Goal: Transaction & Acquisition: Purchase product/service

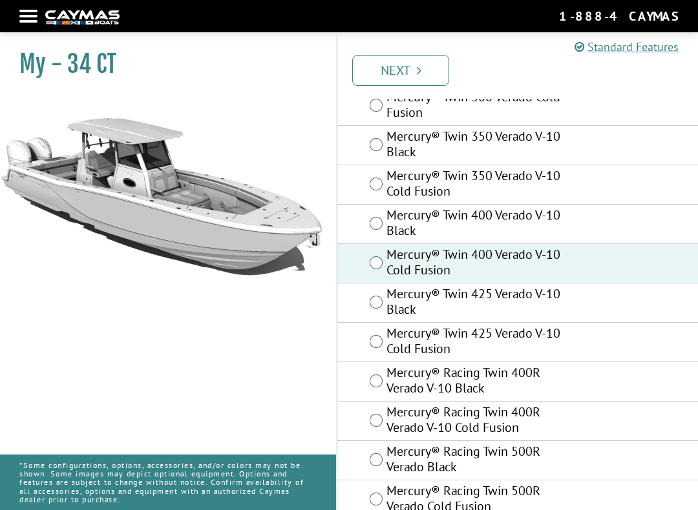
scroll to position [91, 0]
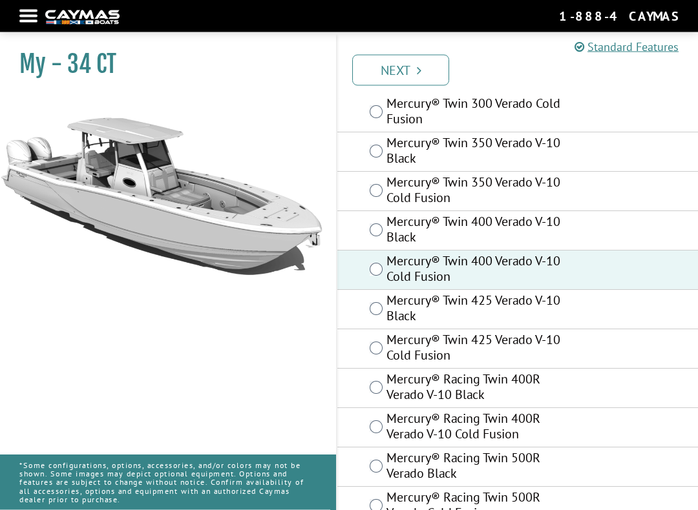
click at [418, 68] on icon "Pagination" at bounding box center [419, 70] width 5 height 13
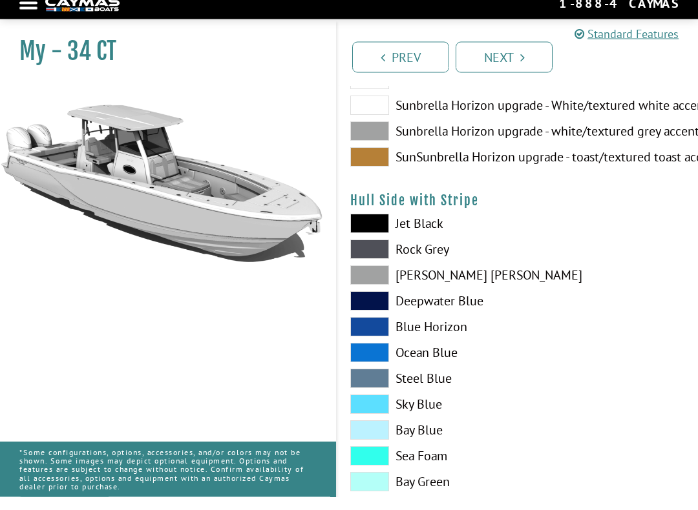
scroll to position [190, 0]
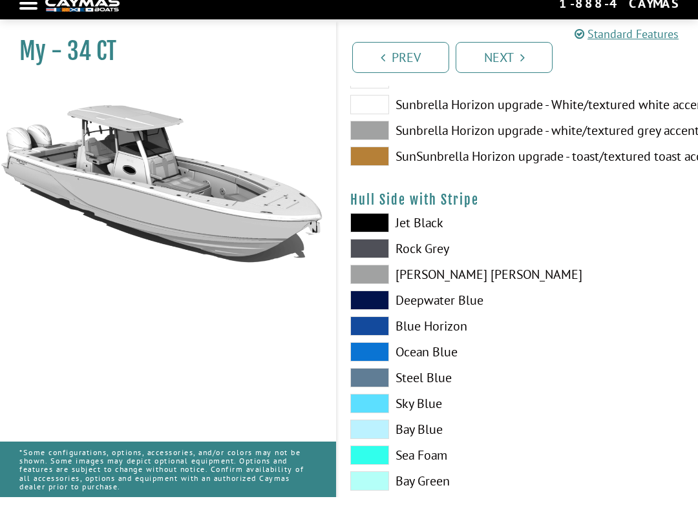
click at [375, 407] on span at bounding box center [369, 416] width 39 height 19
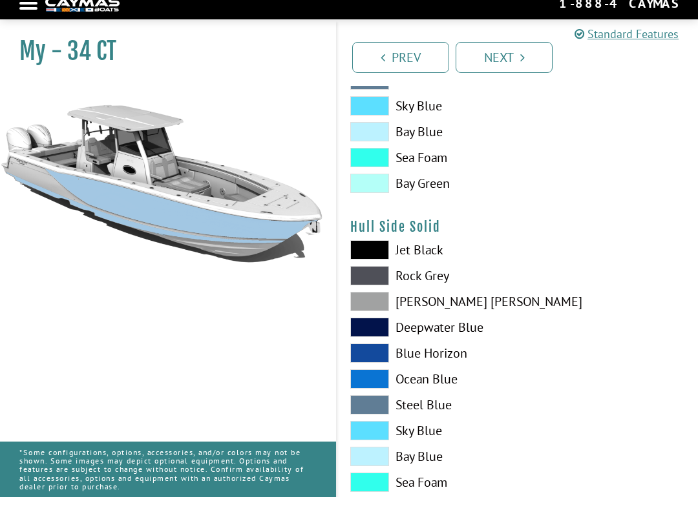
scroll to position [492, 0]
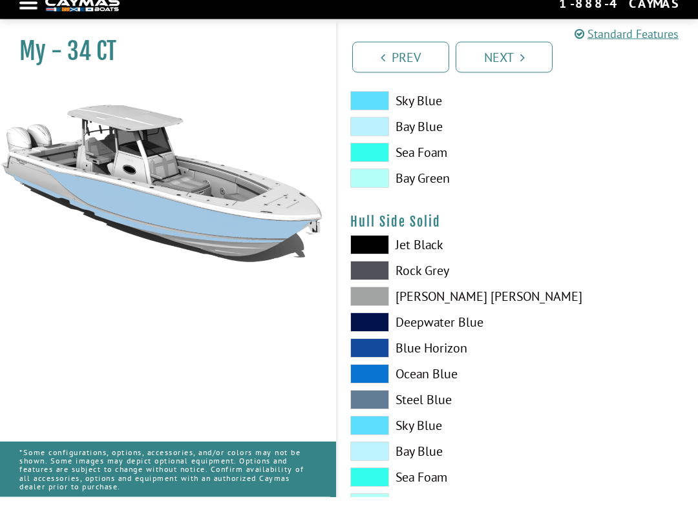
click at [367, 435] on span at bounding box center [369, 438] width 39 height 19
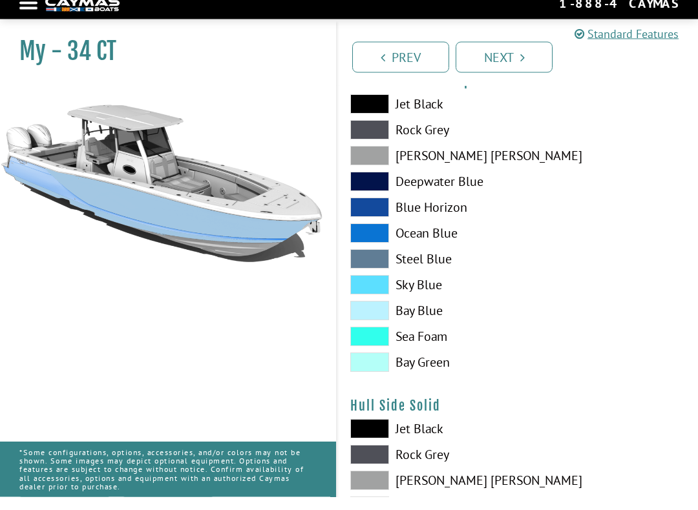
scroll to position [264, 0]
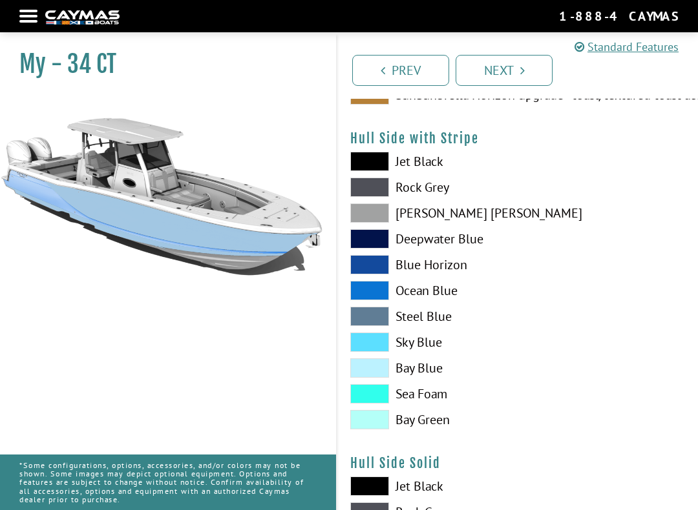
click at [367, 165] on span at bounding box center [369, 161] width 39 height 19
click at [371, 167] on span at bounding box center [369, 161] width 39 height 19
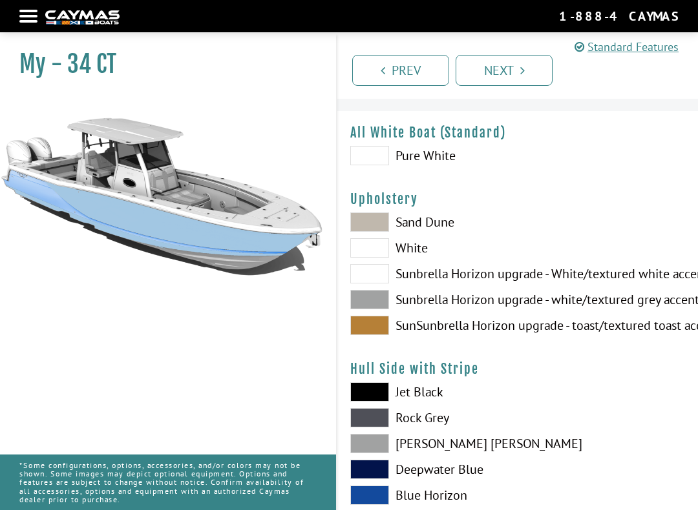
scroll to position [0, 0]
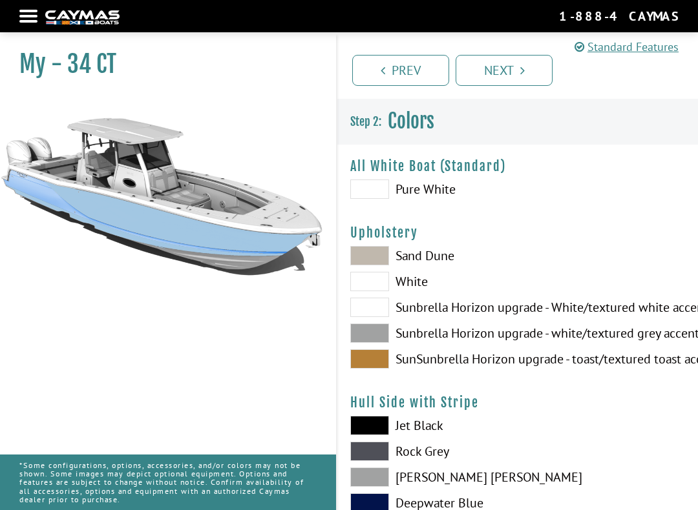
click at [597, 317] on div at bounding box center [607, 310] width 180 height 129
click at [377, 367] on span at bounding box center [369, 358] width 39 height 19
click at [375, 253] on span at bounding box center [369, 255] width 39 height 19
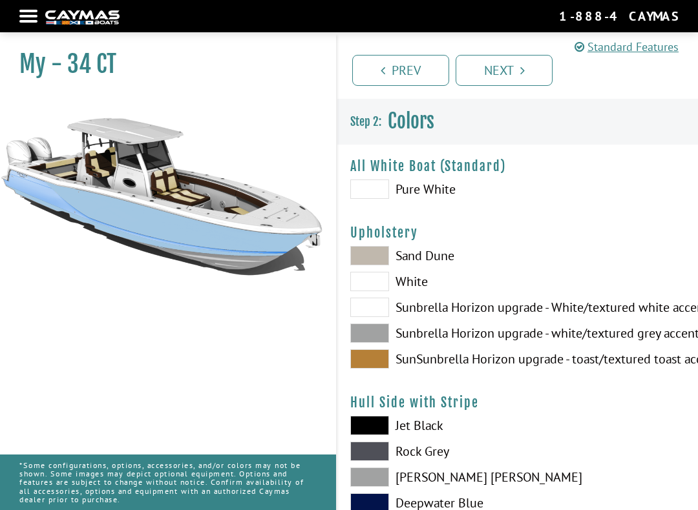
click at [378, 369] on span at bounding box center [369, 358] width 39 height 19
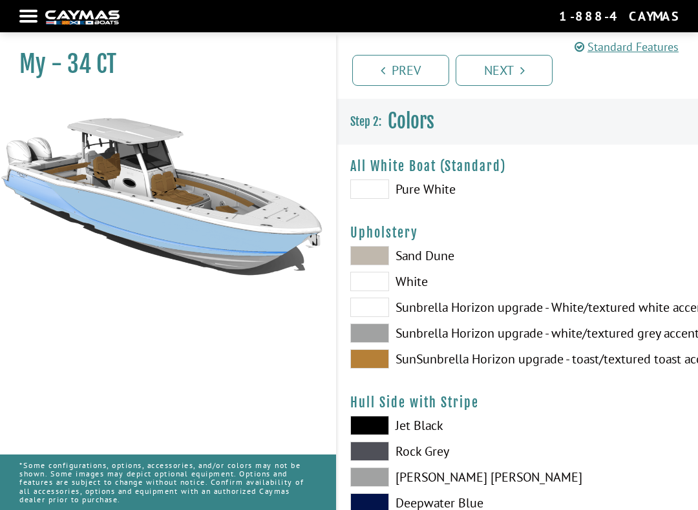
click at [380, 315] on span at bounding box center [369, 307] width 39 height 19
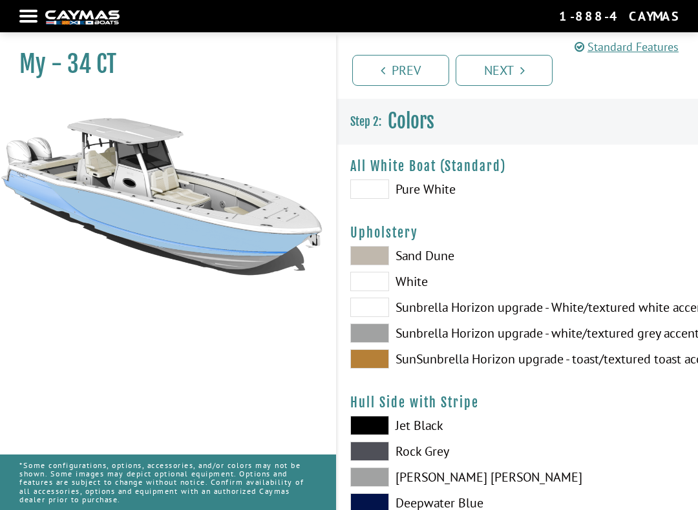
click at [381, 339] on span at bounding box center [369, 333] width 39 height 19
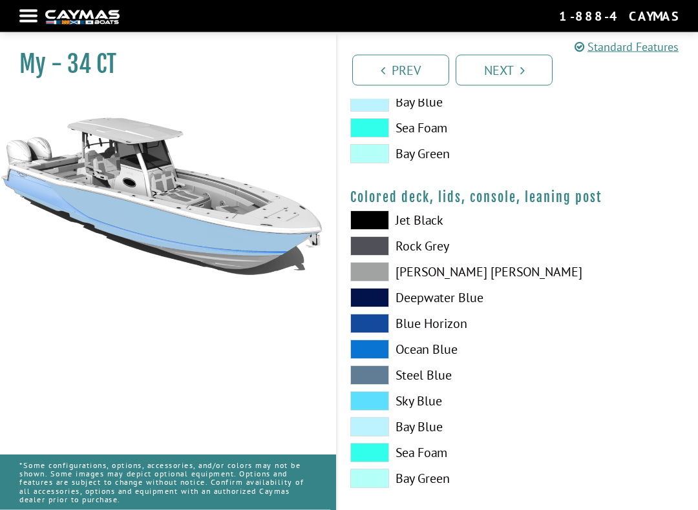
scroll to position [1474, 0]
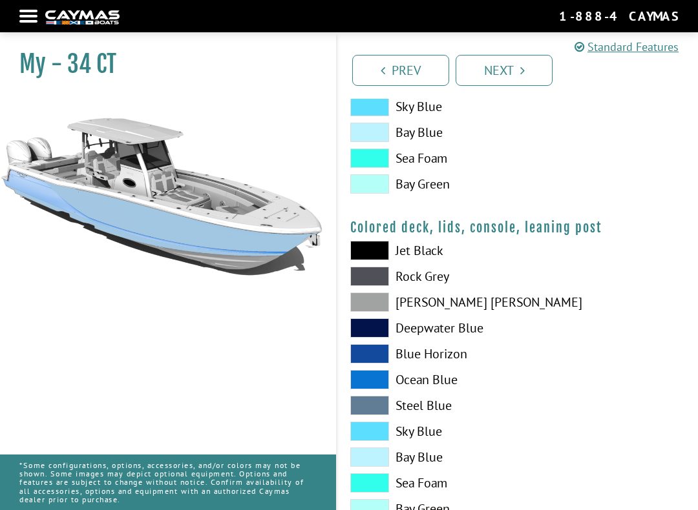
click at [517, 68] on link "Next" at bounding box center [503, 70] width 97 height 31
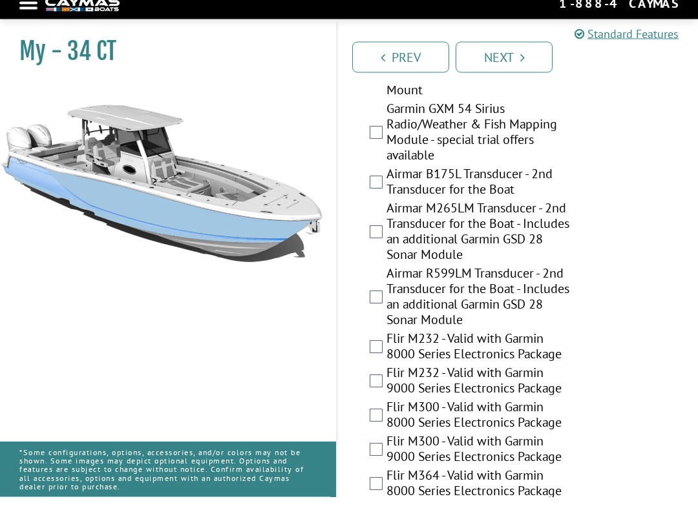
scroll to position [3104, 0]
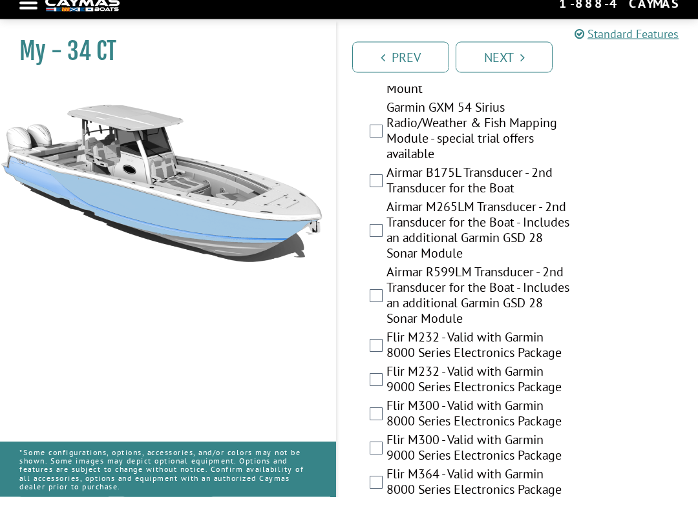
click at [634, 333] on div "Airmar R599LM Transducer - 2nd Transducer for the Boat - Includes an additional…" at bounding box center [517, 310] width 360 height 65
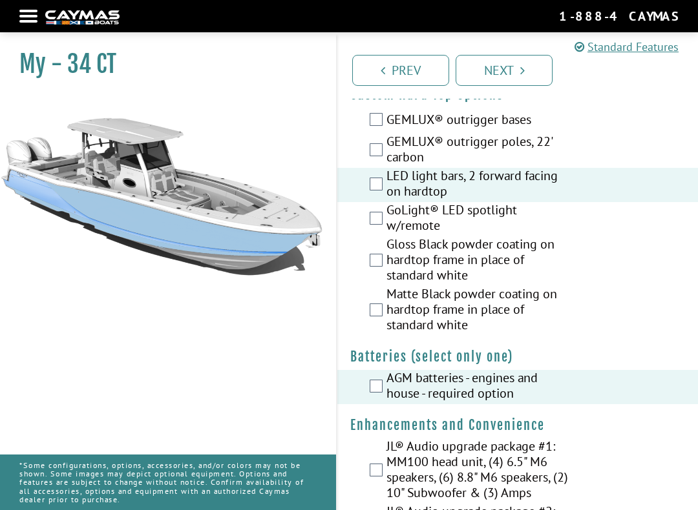
scroll to position [0, 0]
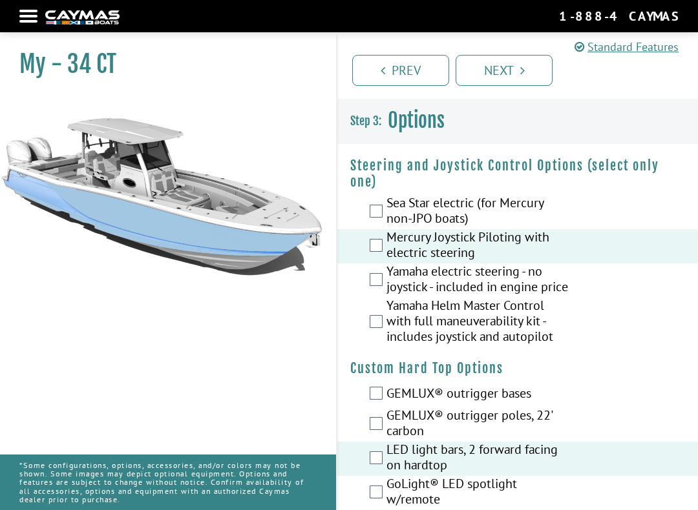
click at [504, 70] on link "Next" at bounding box center [503, 70] width 97 height 31
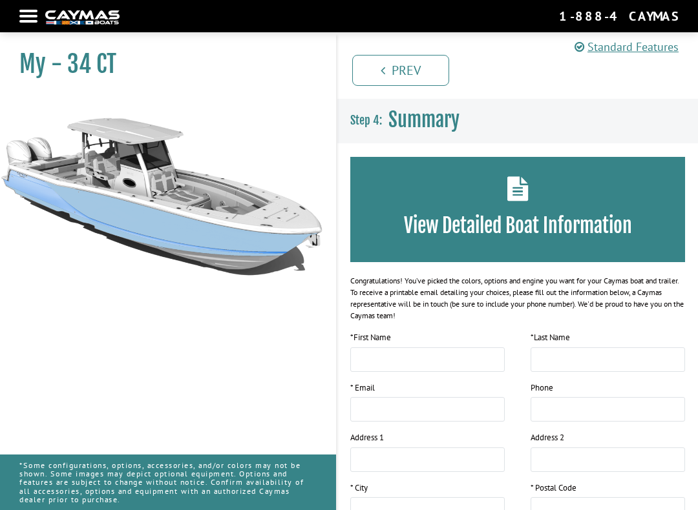
click at [42, 14] on nav "Return to main site Find Dealer Get Brochure Contact Us 1-888-4CAYMAS" at bounding box center [348, 15] width 659 height 19
click at [61, 24] on img at bounding box center [82, 17] width 74 height 14
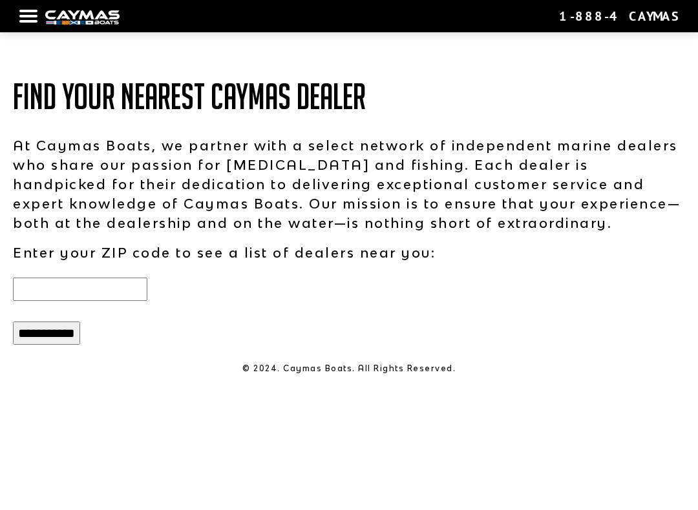
click at [93, 296] on input "text" at bounding box center [80, 289] width 134 height 23
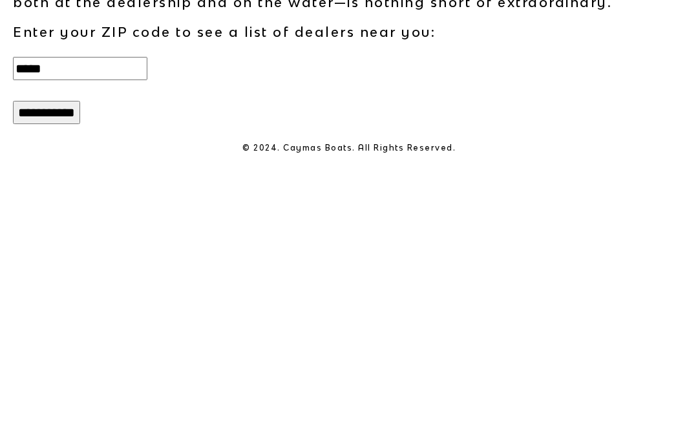
type input "*****"
click at [61, 322] on input "**********" at bounding box center [46, 333] width 67 height 23
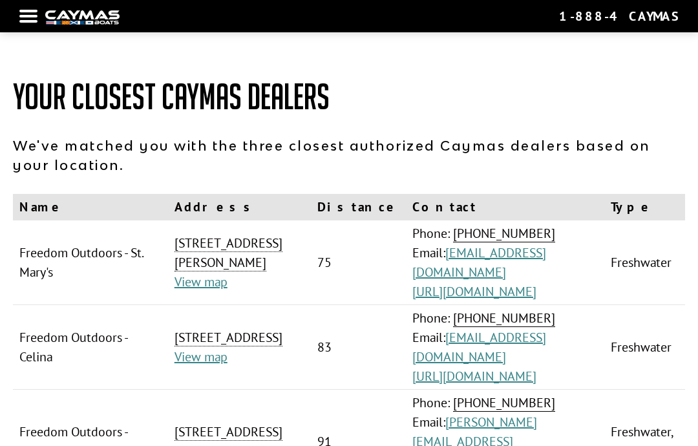
click at [35, 15] on div at bounding box center [28, 16] width 18 height 3
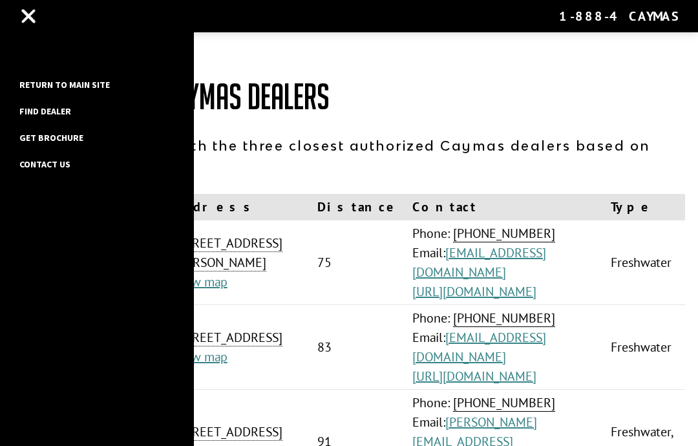
click at [76, 89] on link "Return to main site" at bounding box center [64, 84] width 103 height 17
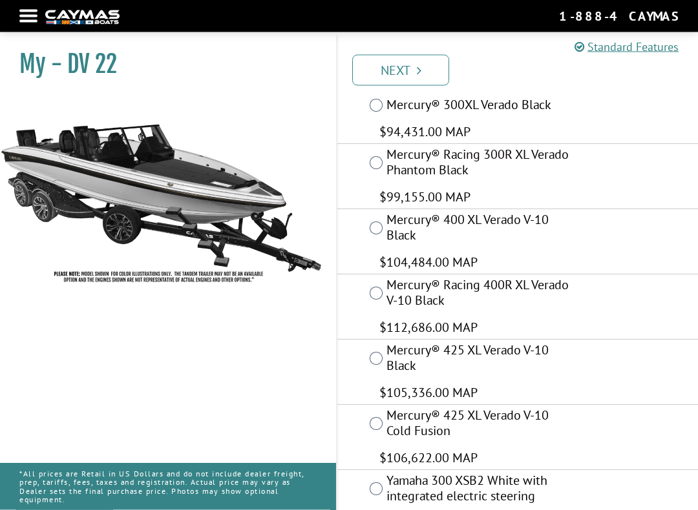
scroll to position [109, 0]
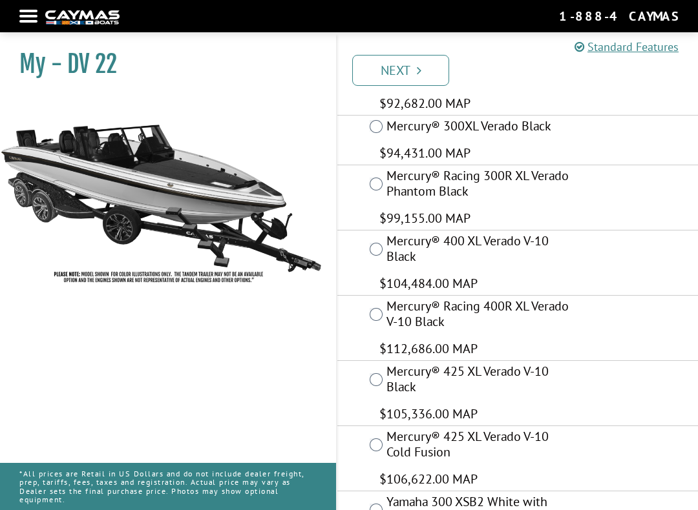
click at [387, 429] on label "Mercury® 425 XL Verado V-10 Cold Fusion" at bounding box center [478, 446] width 185 height 34
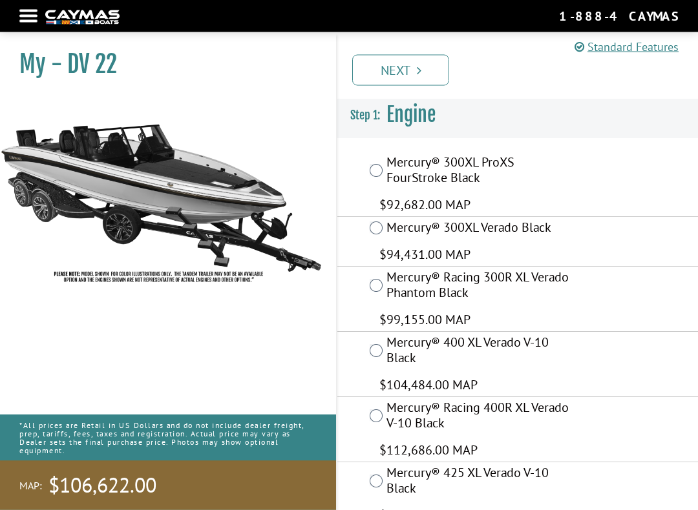
scroll to position [0, 0]
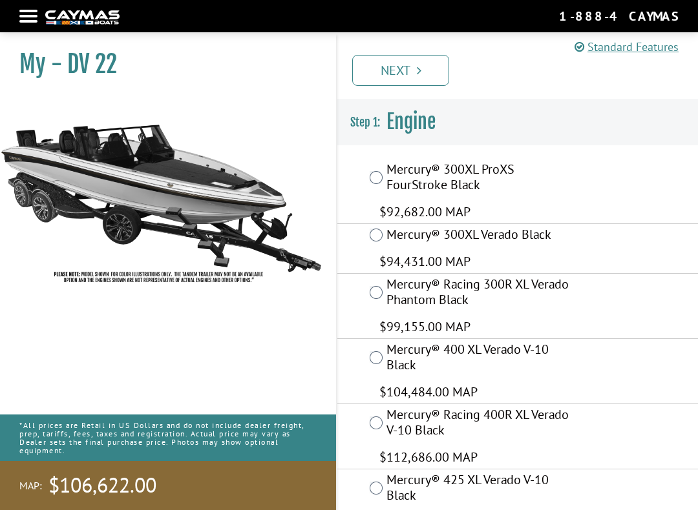
click at [402, 74] on link "Next" at bounding box center [400, 70] width 97 height 31
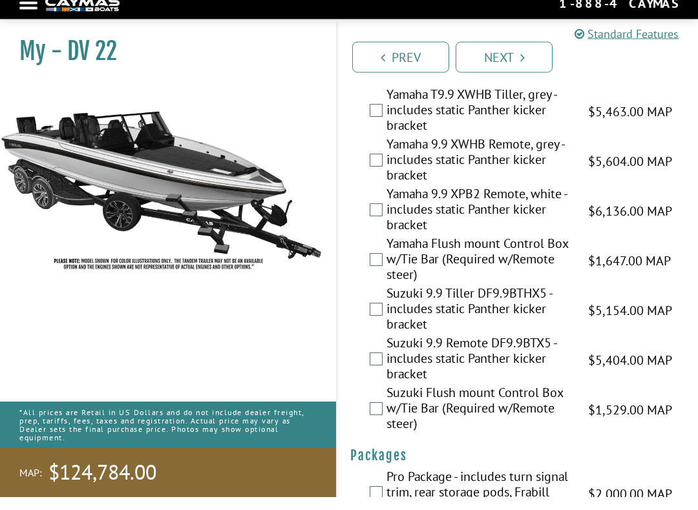
scroll to position [4310, 0]
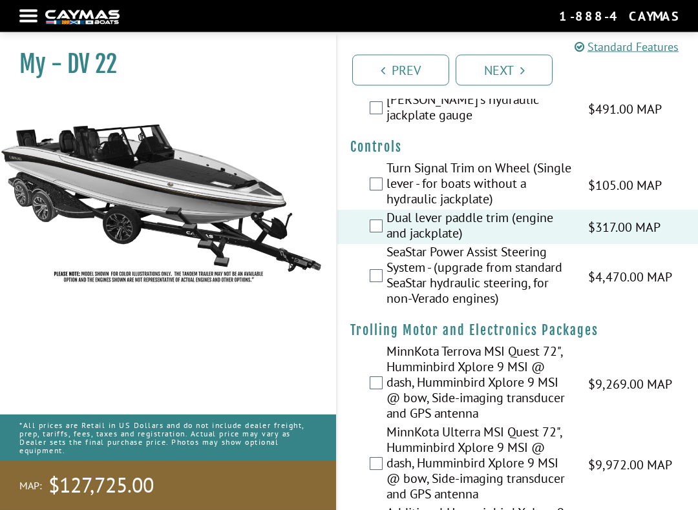
scroll to position [0, 0]
